Goal: Check status: Check status

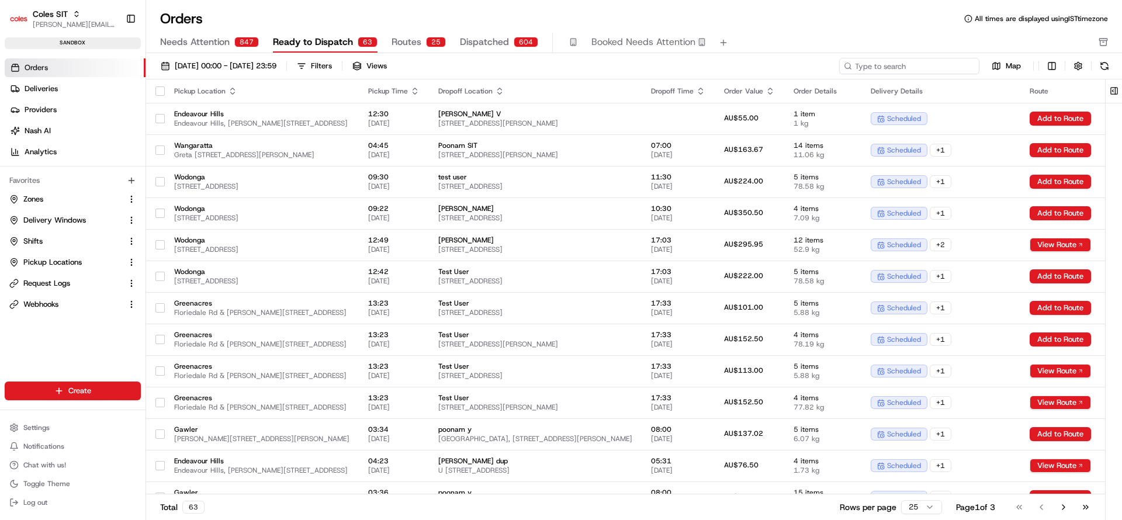
click at [926, 66] on input at bounding box center [909, 66] width 140 height 16
paste input "216642005"
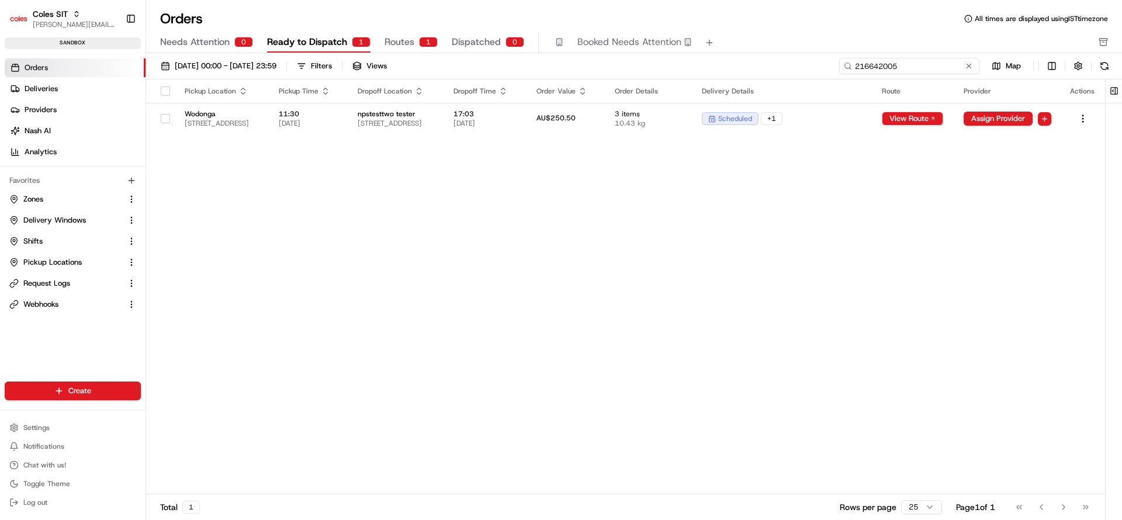
type input "216642005"
click at [969, 63] on button at bounding box center [969, 66] width 12 height 12
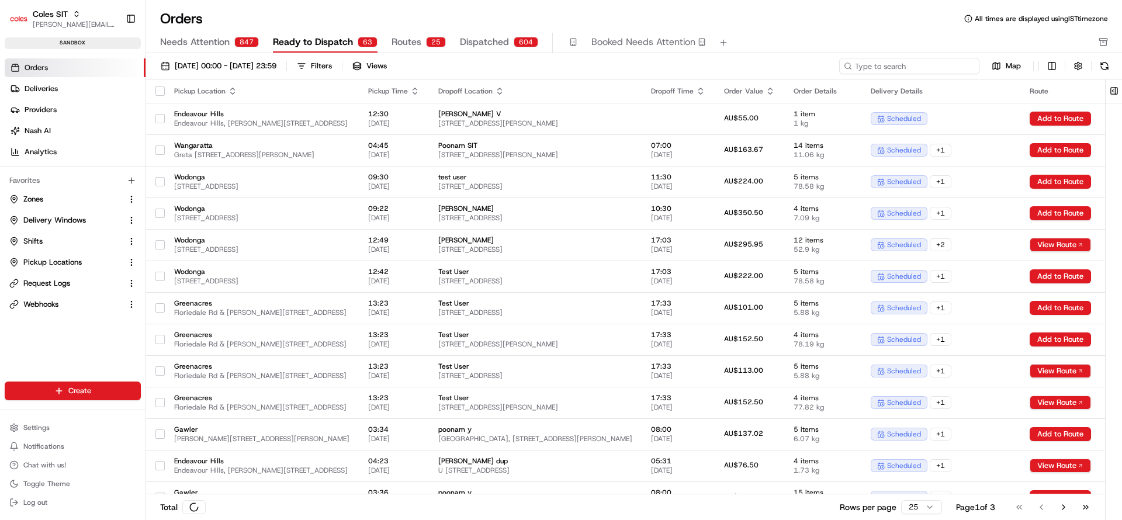
click at [931, 64] on input at bounding box center [909, 66] width 140 height 16
paste input "216642005"
click at [931, 64] on input "216642005" at bounding box center [909, 66] width 140 height 16
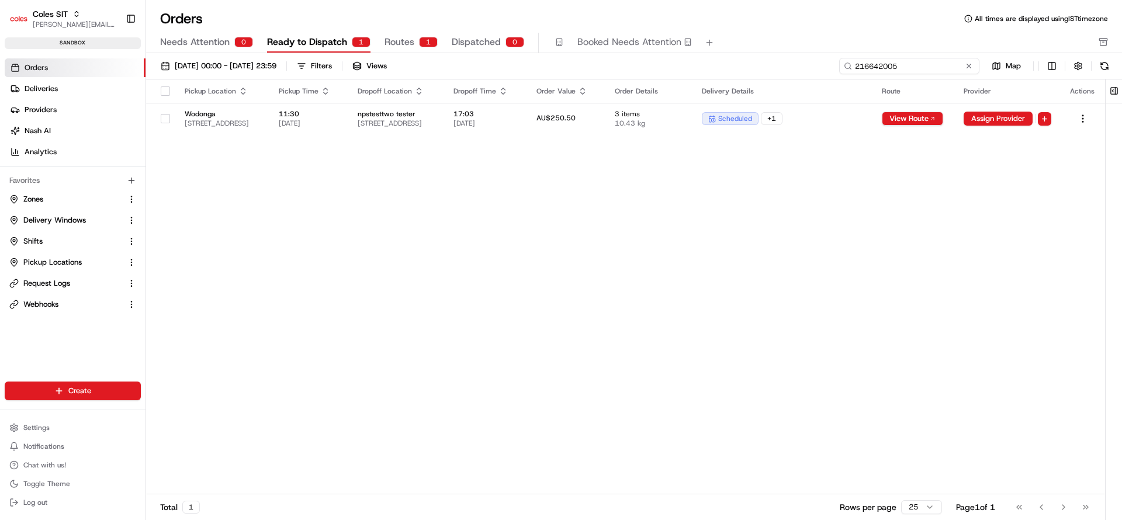
type input "216642005"
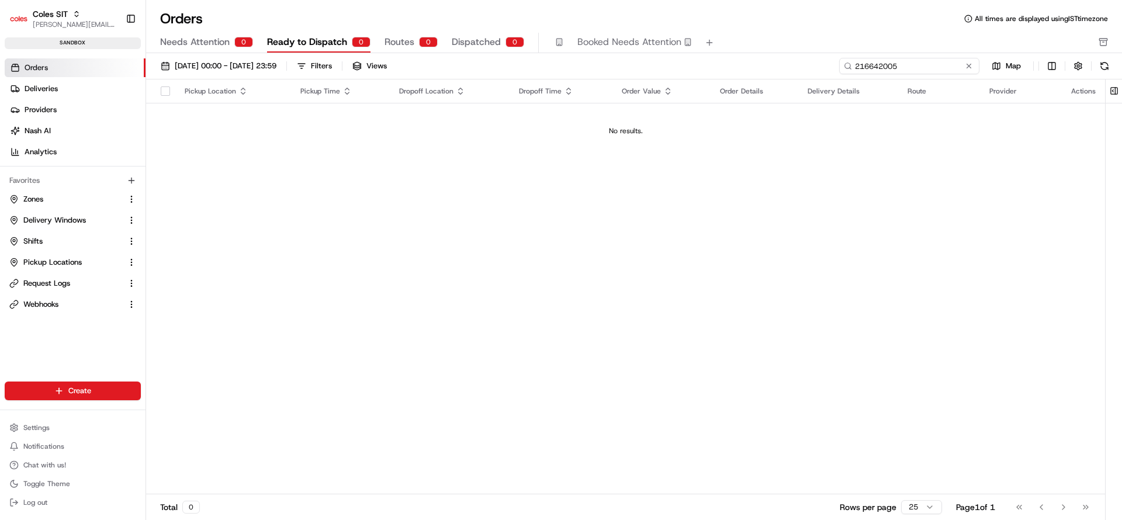
click at [945, 65] on input "216642005" at bounding box center [909, 66] width 140 height 16
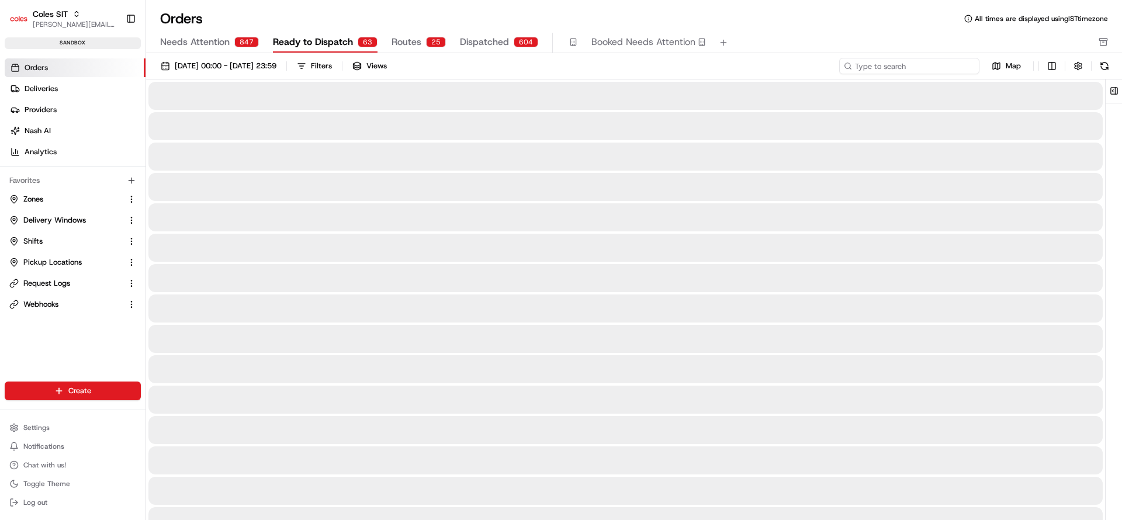
click at [945, 65] on input at bounding box center [909, 66] width 140 height 16
type input "216642005"
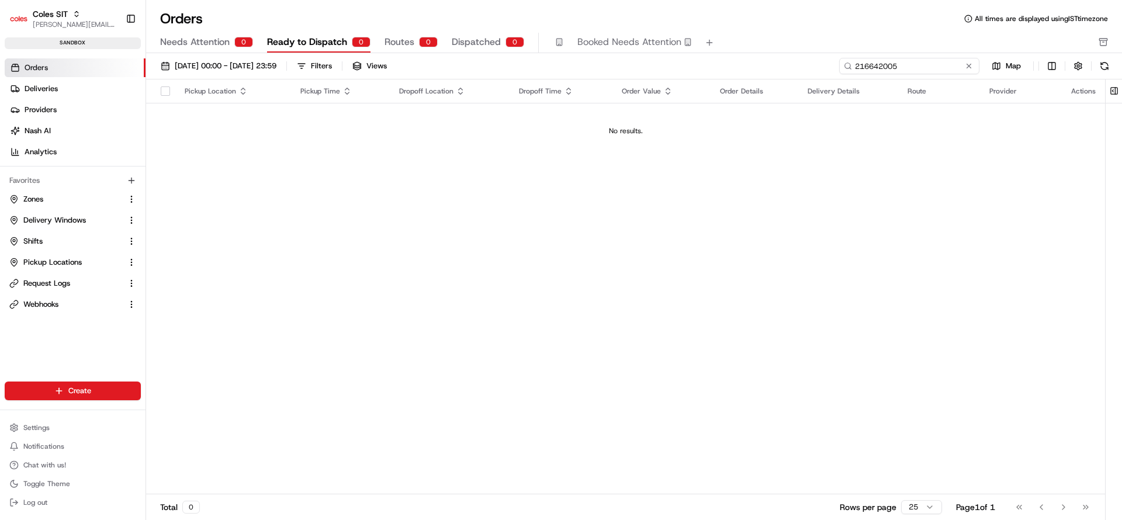
click at [945, 65] on input "216642005" at bounding box center [909, 66] width 140 height 16
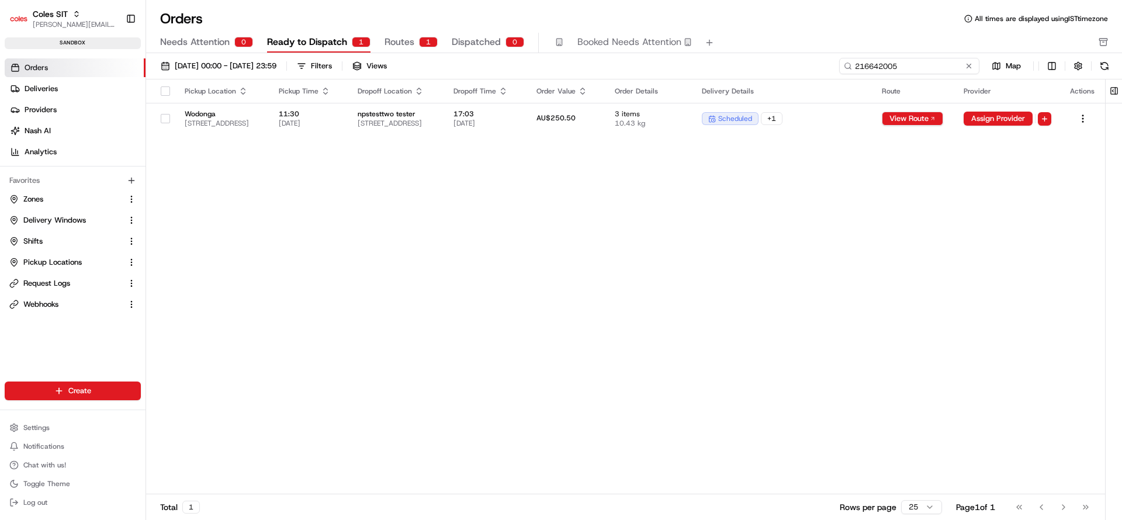
click at [918, 73] on input "216642005" at bounding box center [909, 66] width 140 height 16
click at [915, 69] on input "216642005" at bounding box center [909, 66] width 140 height 16
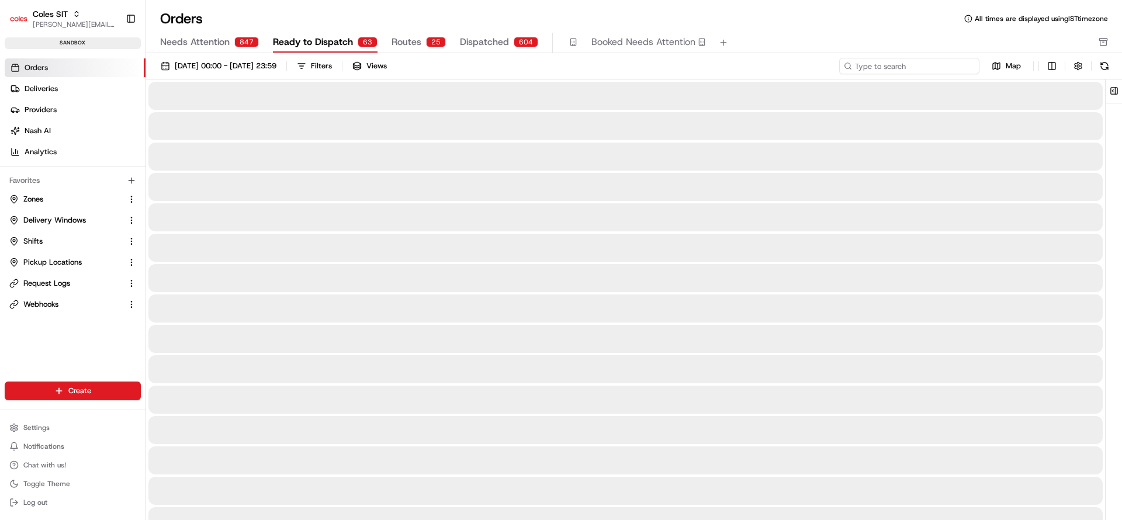
click at [915, 69] on input at bounding box center [909, 66] width 140 height 16
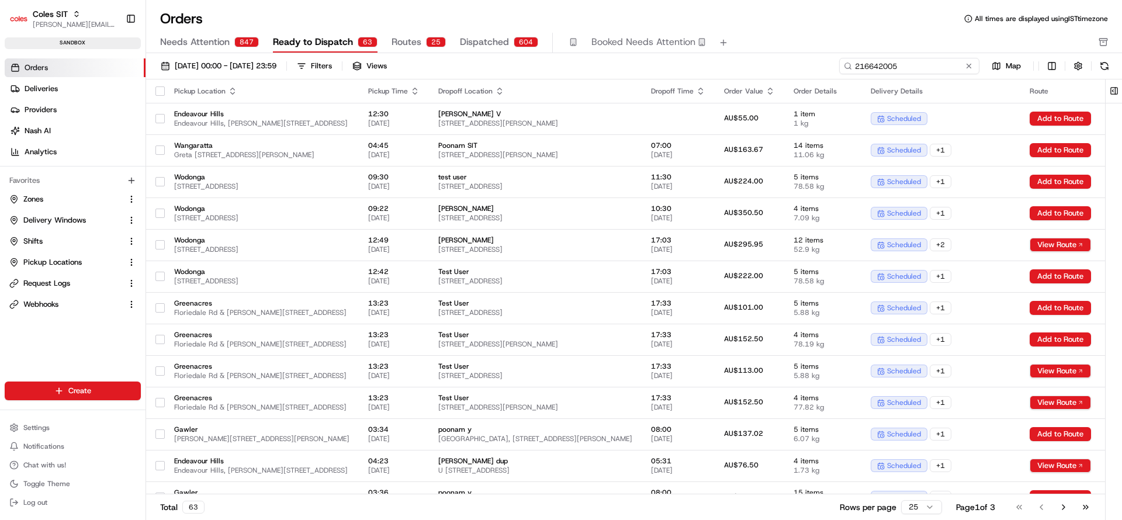
click at [915, 70] on input "216642005" at bounding box center [909, 66] width 140 height 16
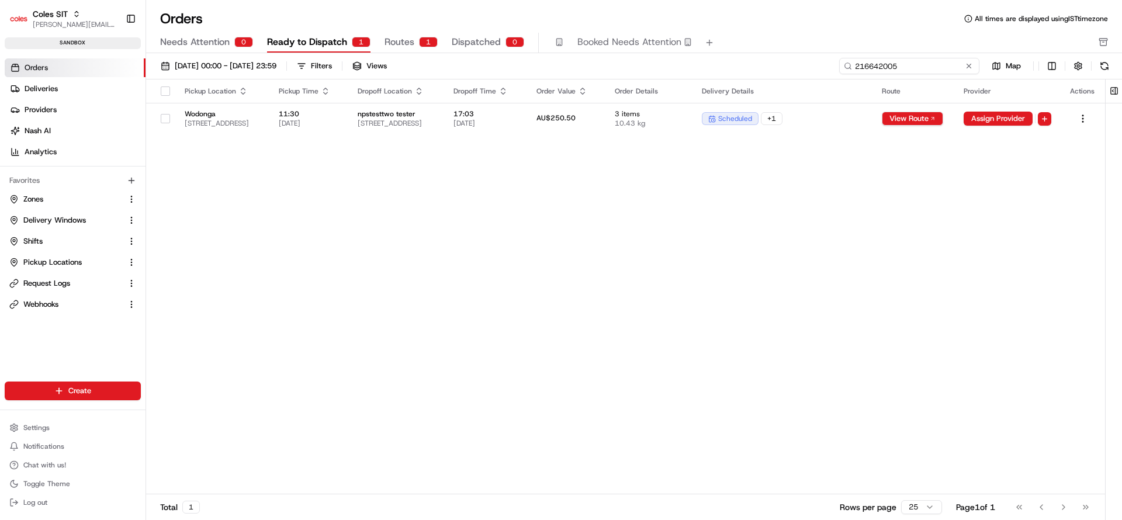
click at [884, 68] on input "216642005" at bounding box center [909, 66] width 140 height 16
paste input "32017"
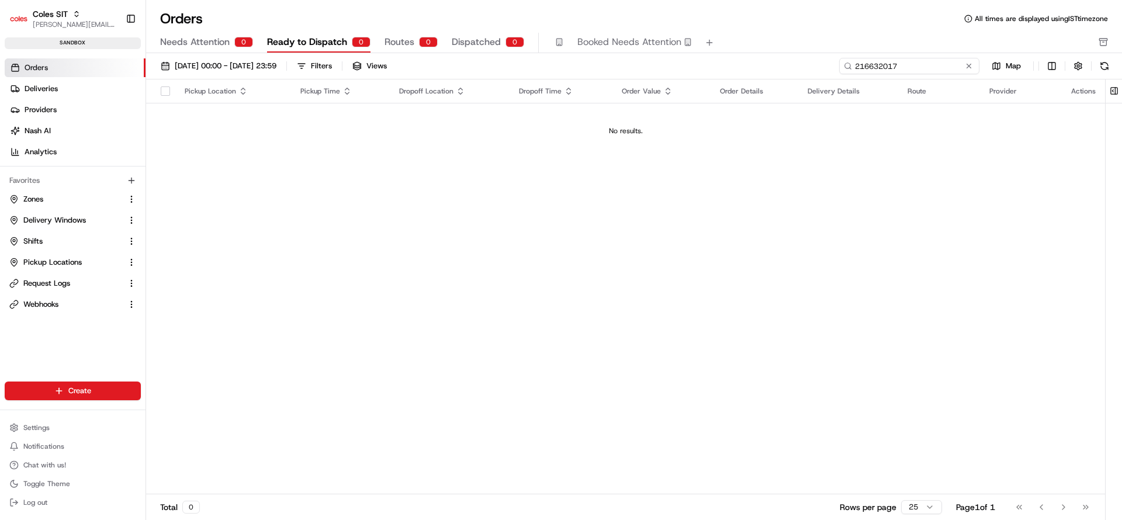
click at [895, 70] on input "216632017" at bounding box center [909, 66] width 140 height 16
paste input "60"
click at [892, 59] on input "216632060" at bounding box center [909, 66] width 140 height 16
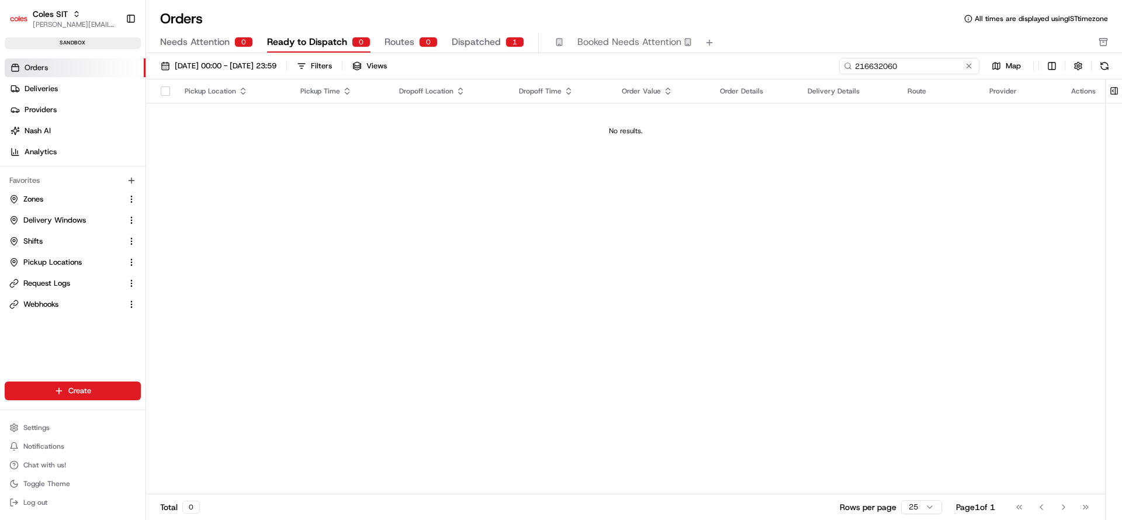
paste input "29048"
click at [920, 68] on input "216629048" at bounding box center [909, 66] width 140 height 16
paste input "7"
click at [922, 70] on input "216629047" at bounding box center [909, 66] width 140 height 16
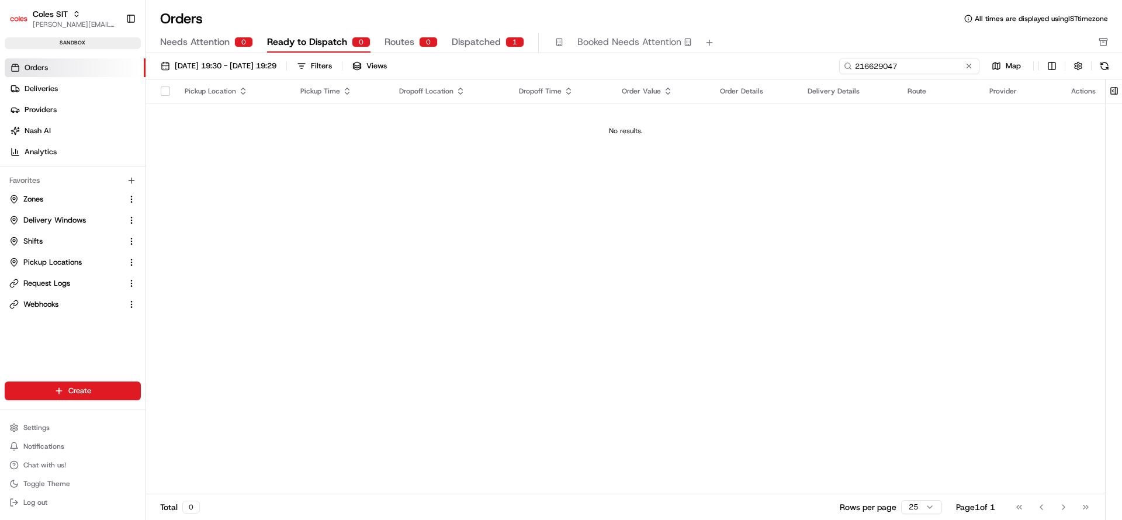
click at [922, 70] on input "216629047" at bounding box center [909, 66] width 140 height 16
paste input "42005"
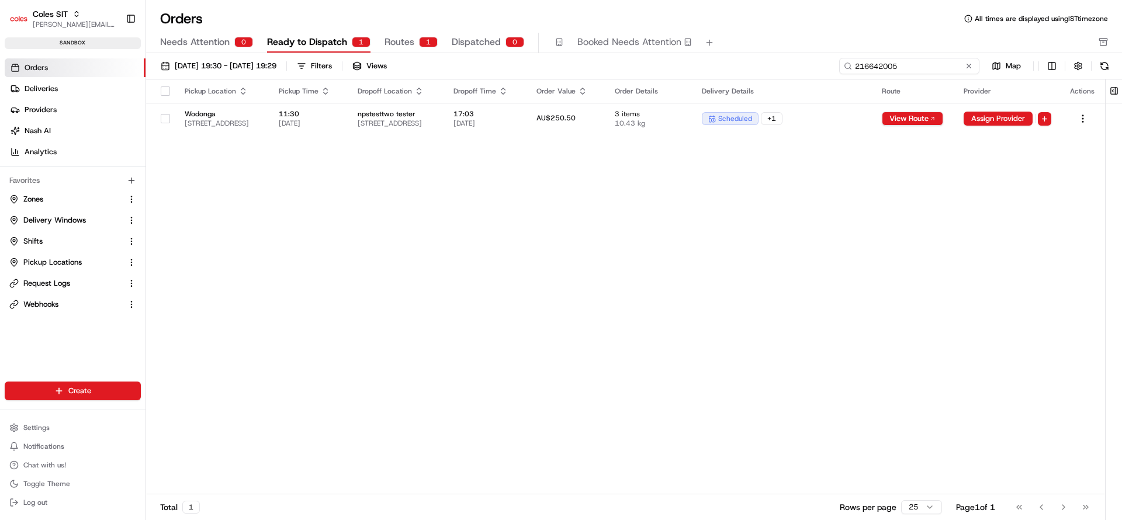
type input "216642005"
